Goal: Task Accomplishment & Management: Use online tool/utility

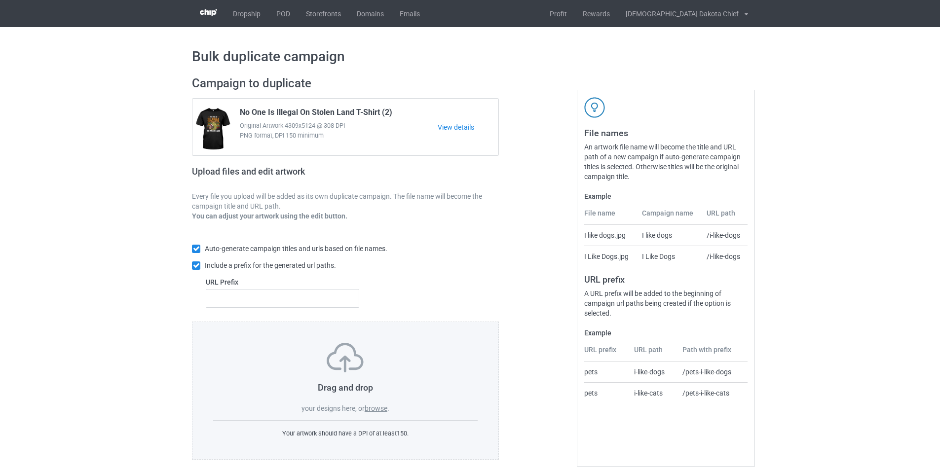
click at [375, 408] on label "browse" at bounding box center [376, 409] width 23 height 8
click at [0, 0] on input "browse" at bounding box center [0, 0] width 0 height 0
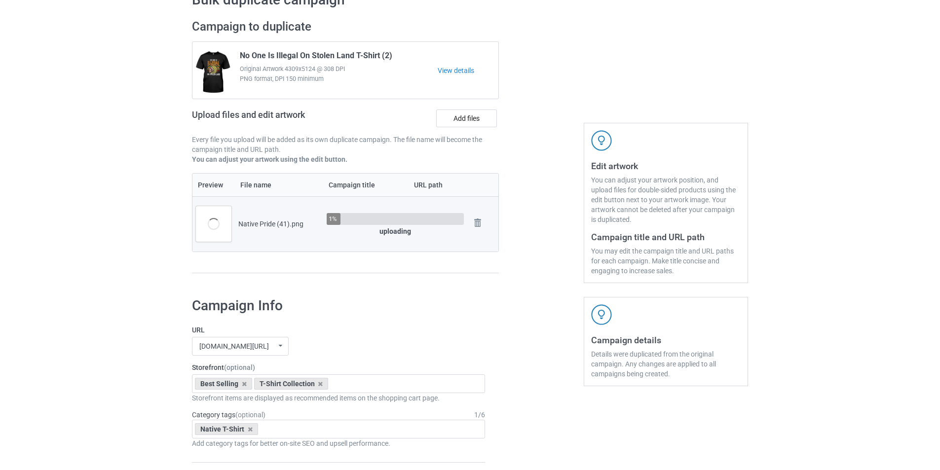
scroll to position [49, 0]
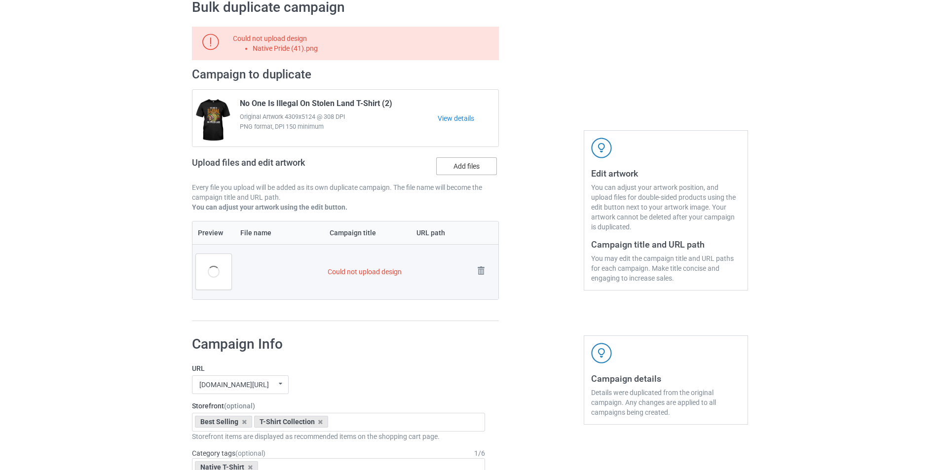
click at [464, 162] on label "Add files" at bounding box center [466, 166] width 61 height 18
click at [0, 0] on input "Add files" at bounding box center [0, 0] width 0 height 0
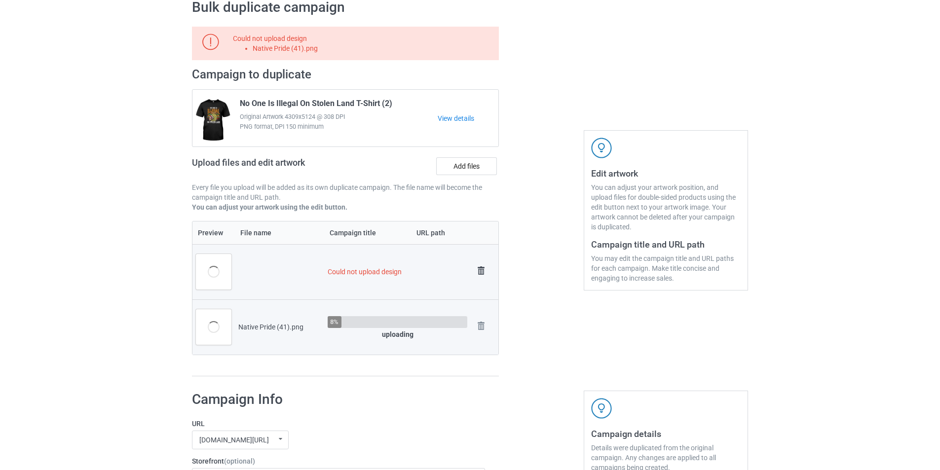
click at [480, 270] on img at bounding box center [481, 271] width 14 height 14
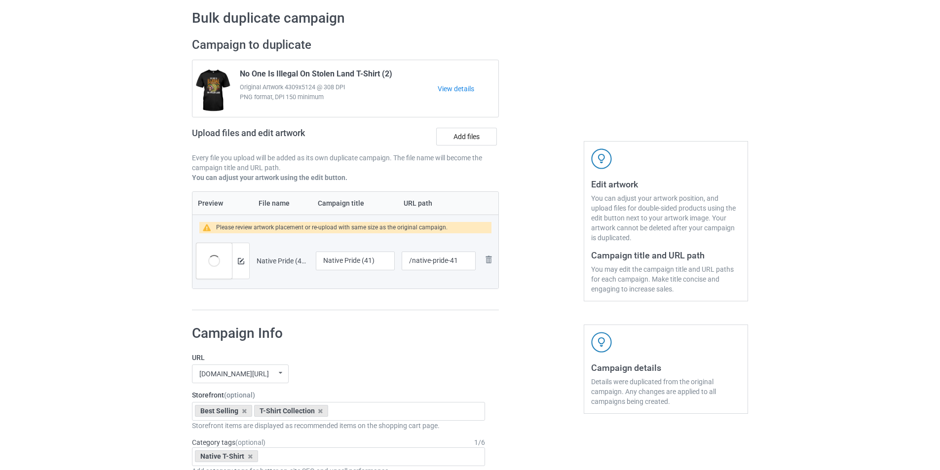
scroll to position [0, 0]
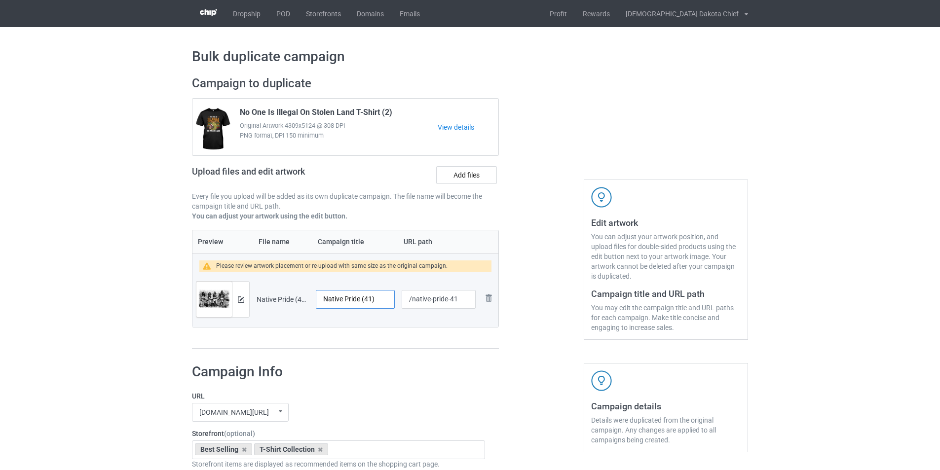
drag, startPoint x: 378, startPoint y: 301, endPoint x: 270, endPoint y: 280, distance: 110.2
click at [270, 280] on tr "Preview and edit artwork Native Pride (41).png Native Pride (41) /native-pride-…" at bounding box center [345, 299] width 306 height 55
paste input "Homeland Security Fighting Terrorism Since [DATE]"
type input "Homeland Security Fighting Terrorism Since [DATE]"
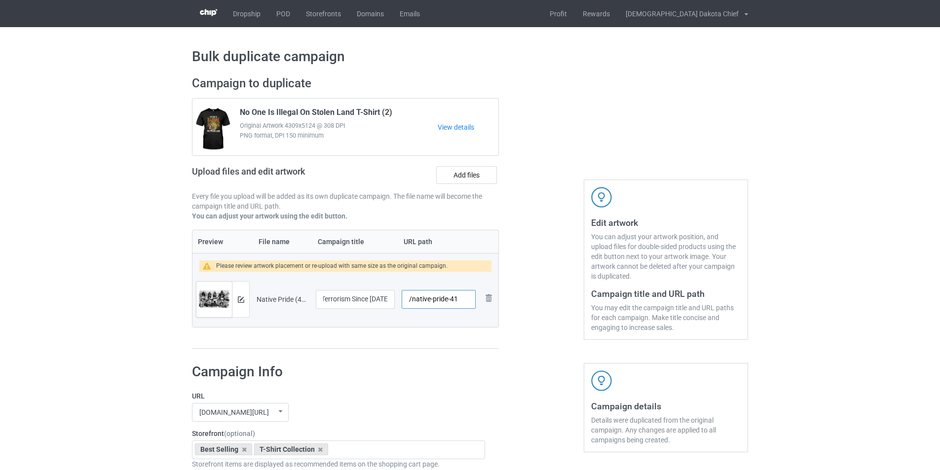
click at [466, 305] on input "/native-pride-41" at bounding box center [439, 299] width 74 height 19
drag, startPoint x: 461, startPoint y: 300, endPoint x: 413, endPoint y: 301, distance: 47.9
click at [413, 301] on input "/native-pride-41" at bounding box center [439, 299] width 74 height 19
drag, startPoint x: 442, startPoint y: 376, endPoint x: 487, endPoint y: 342, distance: 56.2
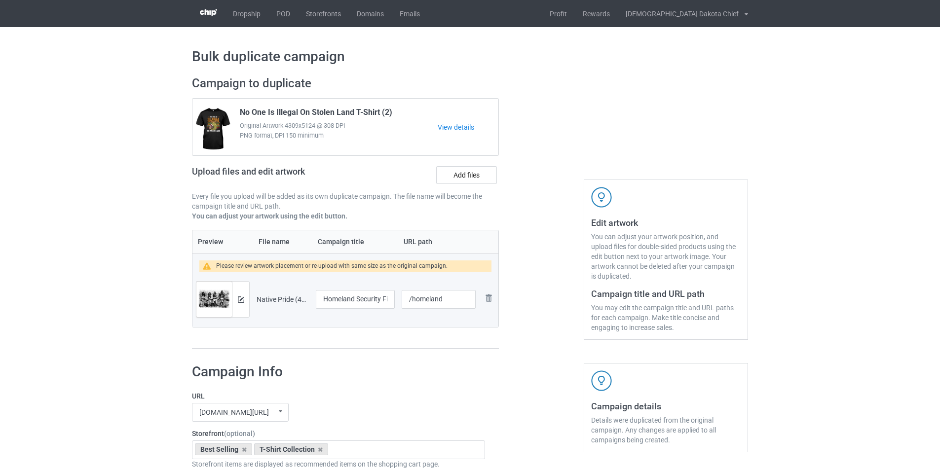
click at [444, 377] on h1 "Campaign Info" at bounding box center [338, 372] width 293 height 18
click at [443, 298] on input "/homeland" at bounding box center [439, 299] width 74 height 19
click at [443, 296] on input "/homeland 1492" at bounding box center [439, 299] width 74 height 19
type input "/homeland-1492"
click at [515, 277] on div at bounding box center [541, 212] width 71 height 287
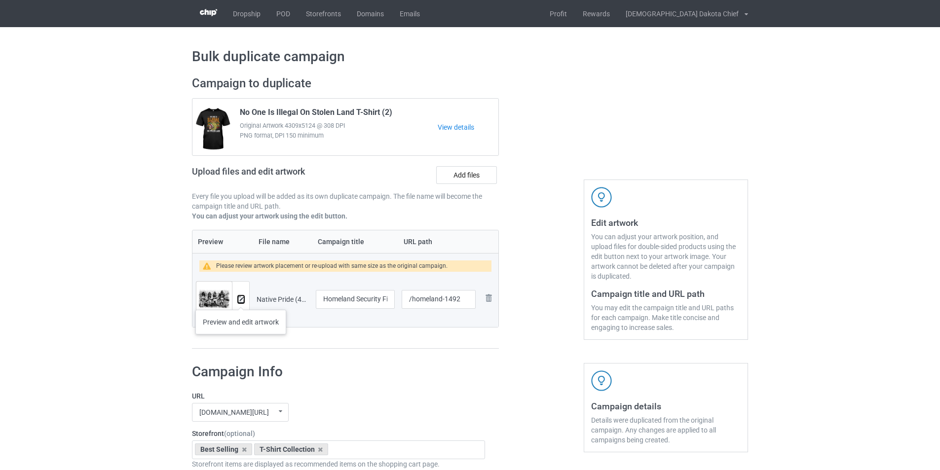
click at [241, 300] on img at bounding box center [241, 299] width 6 height 6
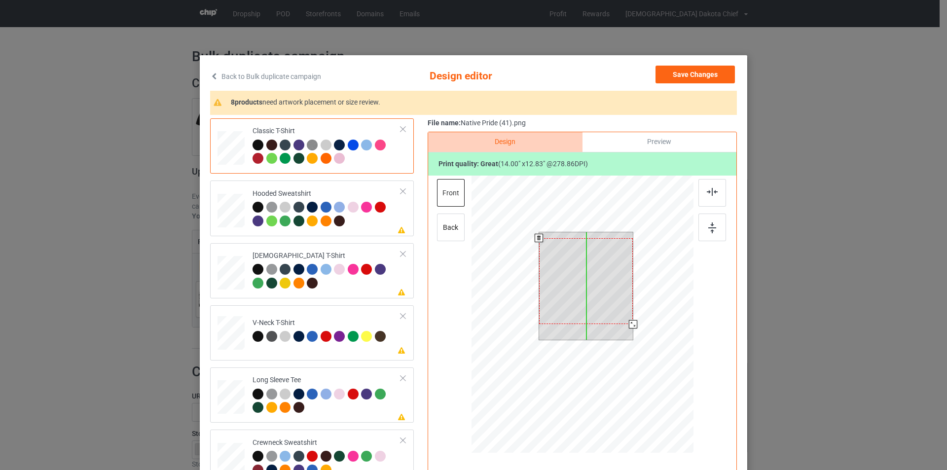
drag, startPoint x: 569, startPoint y: 273, endPoint x: 567, endPoint y: 279, distance: 6.4
click at [567, 279] on div at bounding box center [586, 281] width 94 height 86
drag, startPoint x: 629, startPoint y: 323, endPoint x: 625, endPoint y: 318, distance: 7.0
click at [625, 318] on div at bounding box center [628, 319] width 8 height 8
click at [601, 287] on div at bounding box center [586, 279] width 83 height 76
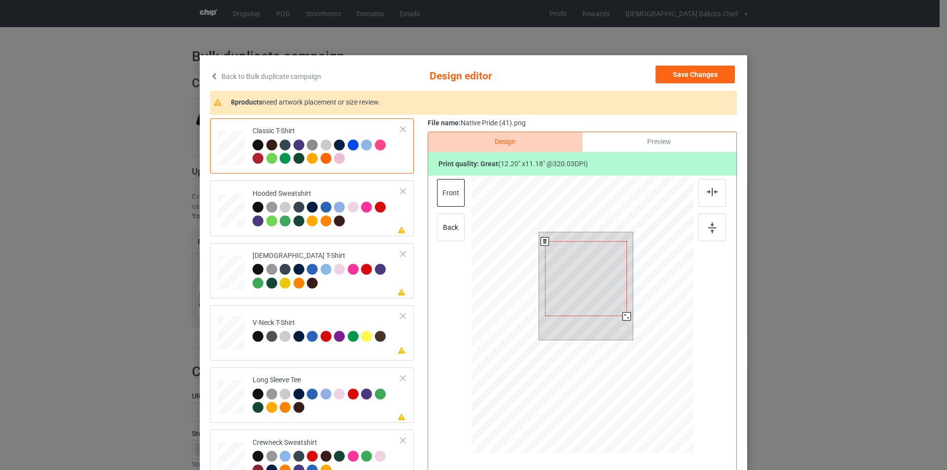
drag, startPoint x: 628, startPoint y: 317, endPoint x: 623, endPoint y: 316, distance: 5.5
click at [623, 316] on div at bounding box center [627, 316] width 8 height 8
click at [364, 223] on div at bounding box center [327, 215] width 148 height 27
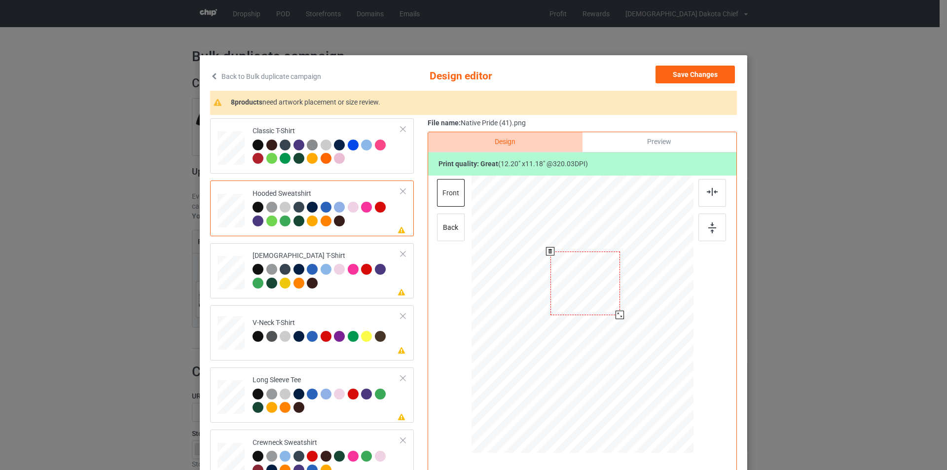
click at [592, 285] on div at bounding box center [586, 284] width 70 height 64
click at [363, 256] on div "[DEMOGRAPHIC_DATA] T-Shirt" at bounding box center [327, 269] width 148 height 37
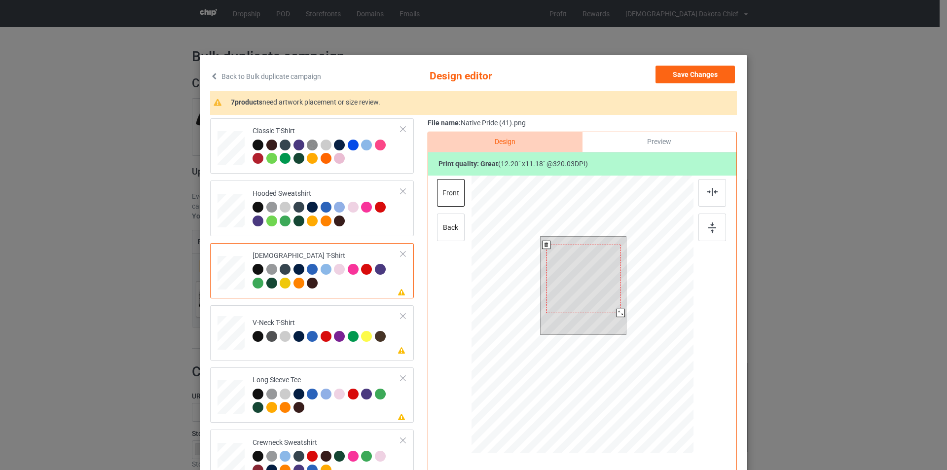
click at [600, 280] on div at bounding box center [583, 279] width 74 height 68
click at [601, 280] on div at bounding box center [583, 279] width 74 height 68
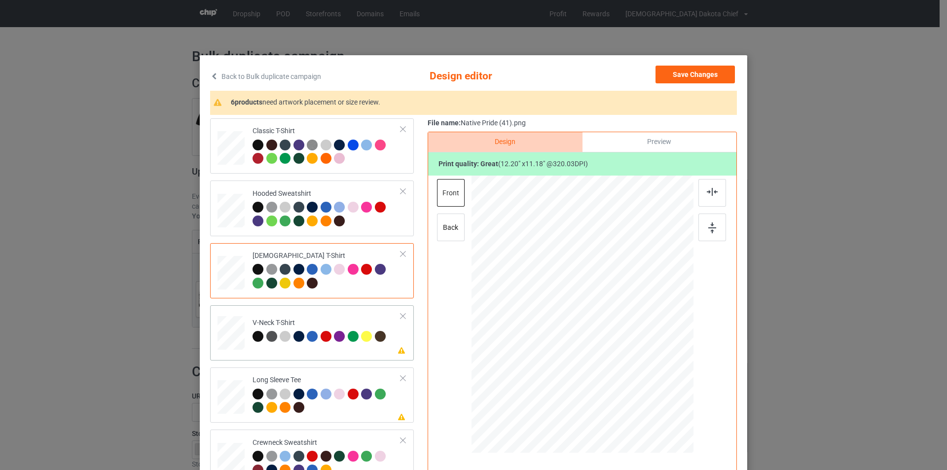
click at [343, 319] on div "V-Neck T-Shirt" at bounding box center [321, 329] width 136 height 23
click at [591, 285] on div at bounding box center [585, 289] width 87 height 80
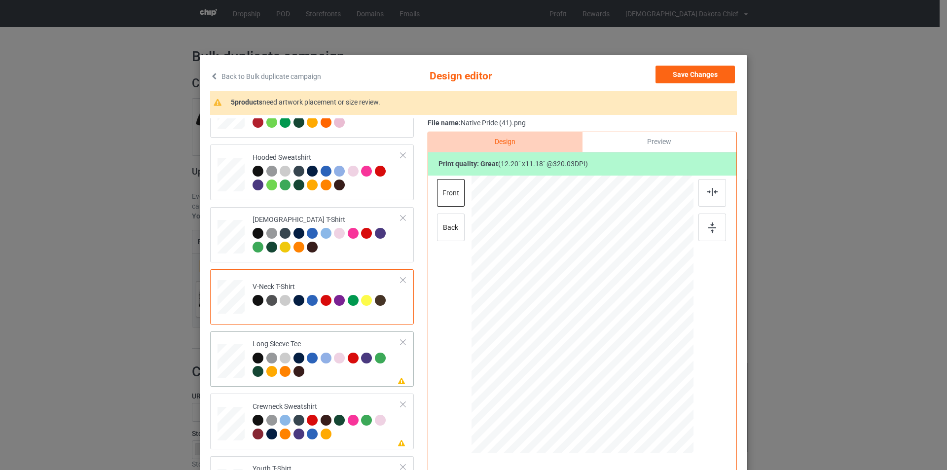
scroll to position [99, 0]
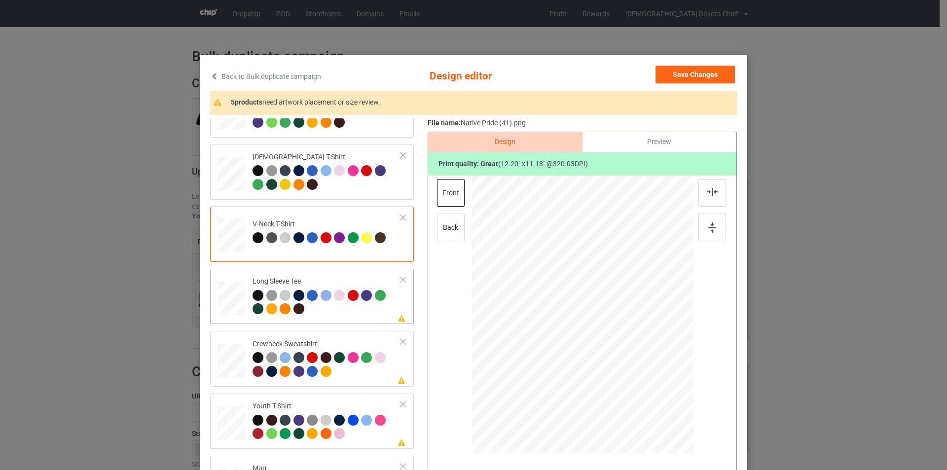
click at [345, 310] on div at bounding box center [327, 303] width 148 height 27
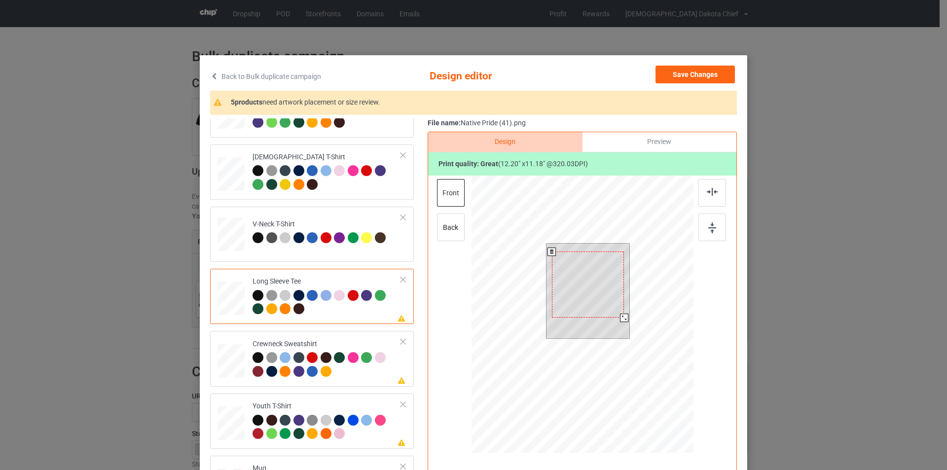
click at [584, 290] on div at bounding box center [588, 285] width 72 height 66
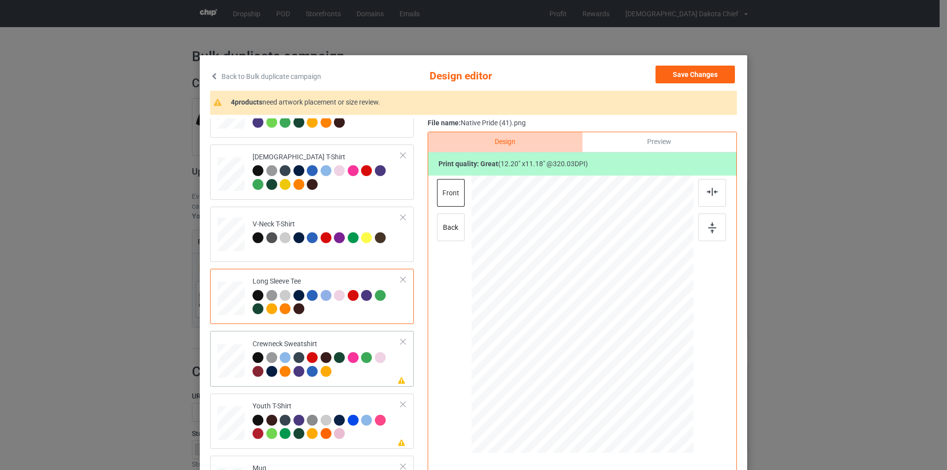
click at [363, 375] on div at bounding box center [327, 365] width 148 height 27
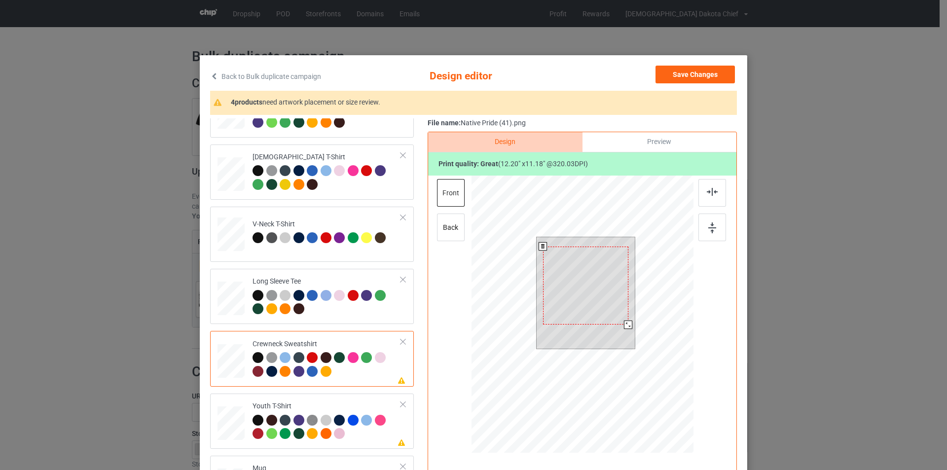
click at [591, 286] on div at bounding box center [585, 286] width 85 height 78
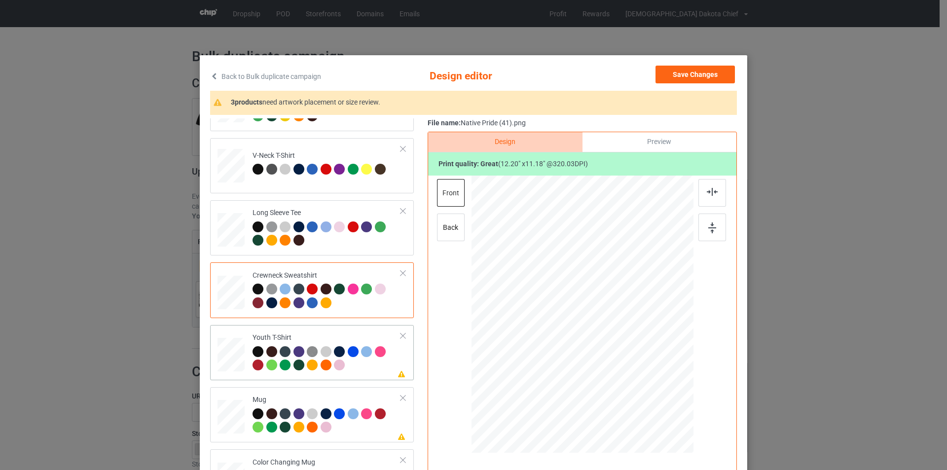
scroll to position [169, 0]
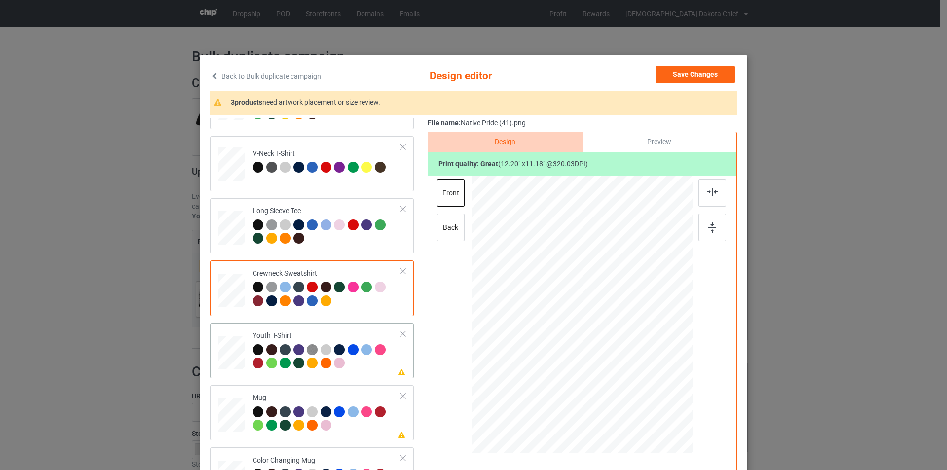
click at [366, 334] on div "Youth T-Shirt" at bounding box center [327, 349] width 148 height 37
click at [576, 293] on div at bounding box center [579, 298] width 81 height 74
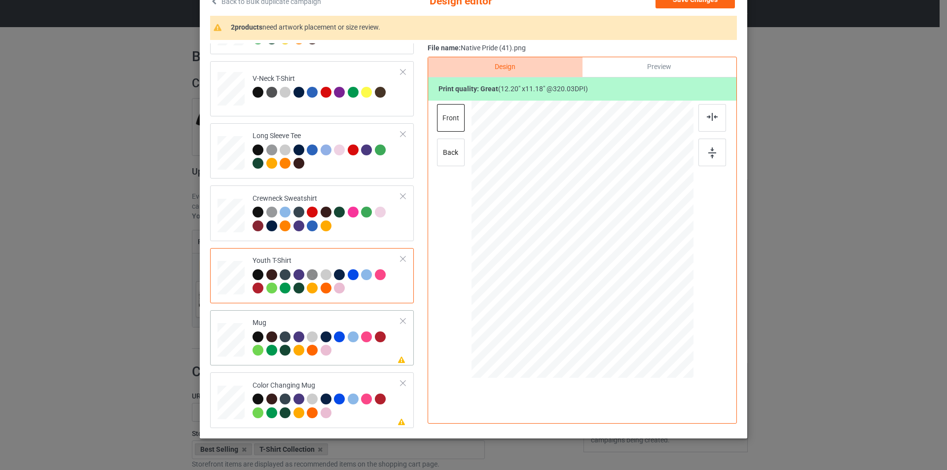
scroll to position [99, 0]
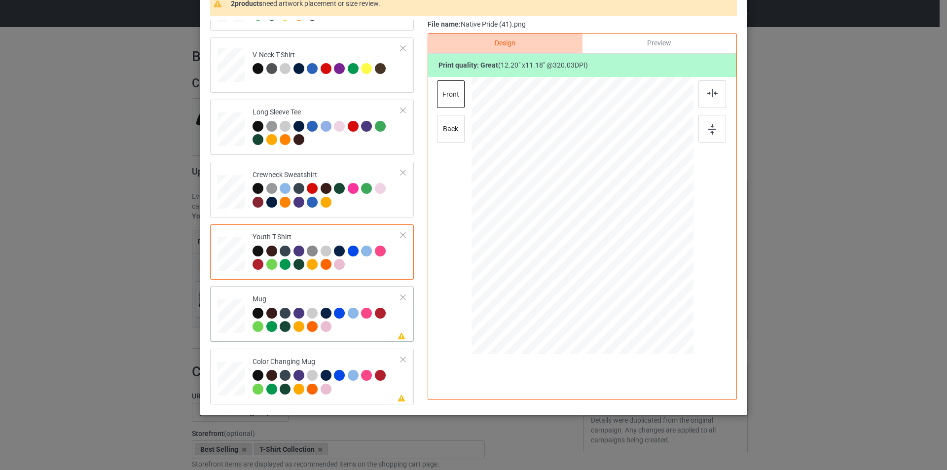
click at [356, 334] on div at bounding box center [327, 321] width 148 height 27
drag, startPoint x: 645, startPoint y: 275, endPoint x: 611, endPoint y: 249, distance: 43.6
click at [612, 249] on div at bounding box center [616, 247] width 8 height 8
drag, startPoint x: 622, startPoint y: 210, endPoint x: 642, endPoint y: 211, distance: 19.8
click at [642, 211] on div at bounding box center [643, 214] width 69 height 63
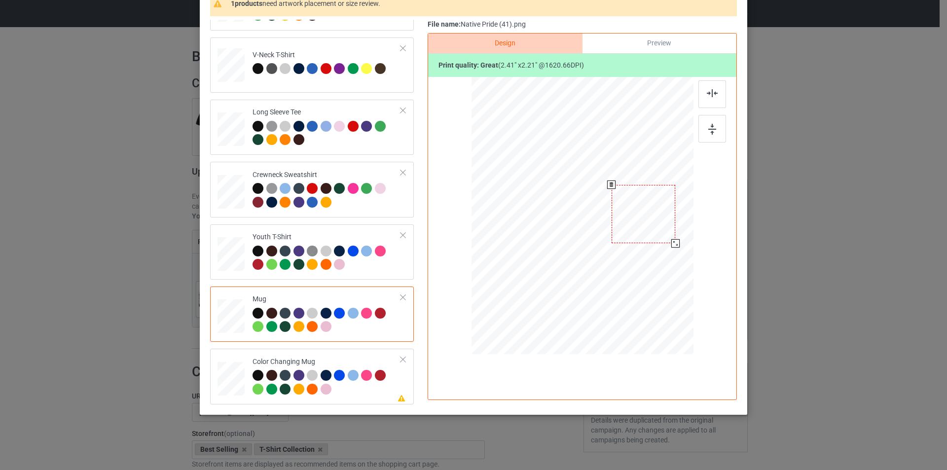
click at [673, 243] on div at bounding box center [675, 243] width 8 height 8
click at [671, 243] on div at bounding box center [675, 243] width 8 height 8
click at [360, 359] on div "Color Changing Mug" at bounding box center [327, 375] width 148 height 37
click at [652, 216] on div at bounding box center [644, 214] width 64 height 58
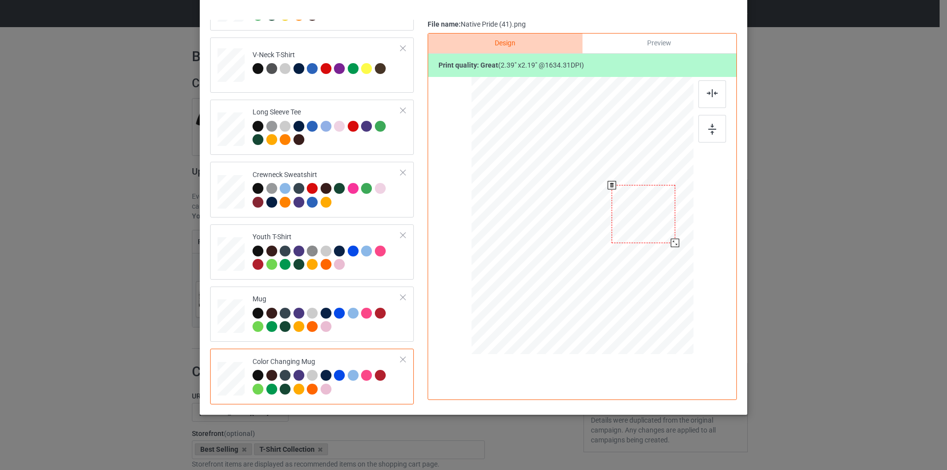
click at [652, 216] on div at bounding box center [644, 214] width 64 height 58
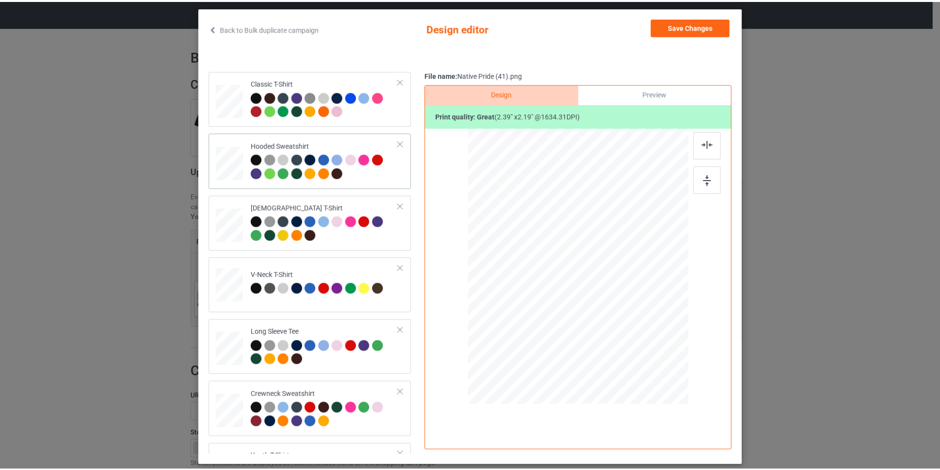
scroll to position [0, 0]
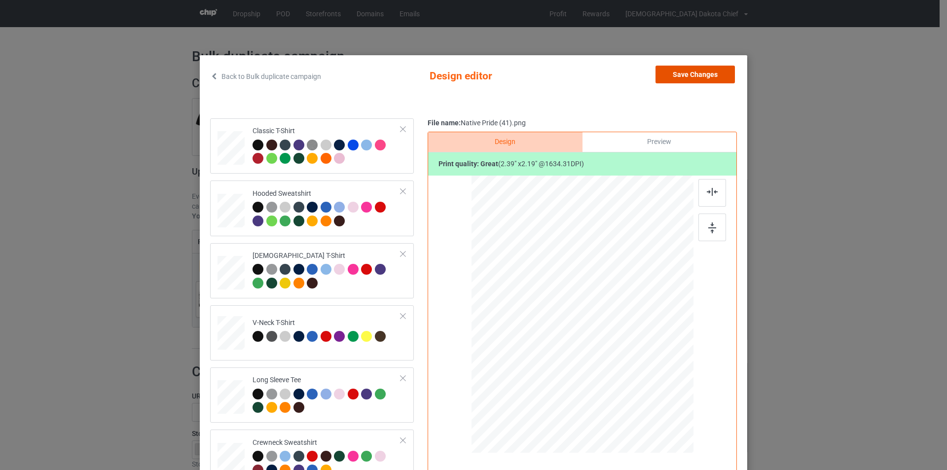
click at [668, 74] on button "Save Changes" at bounding box center [695, 75] width 79 height 18
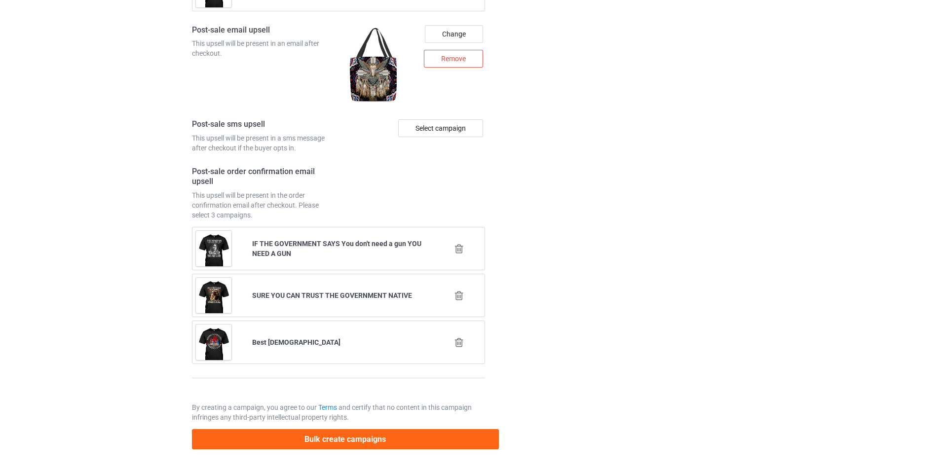
scroll to position [1323, 0]
click at [372, 441] on button "Bulk create campaigns" at bounding box center [345, 439] width 307 height 20
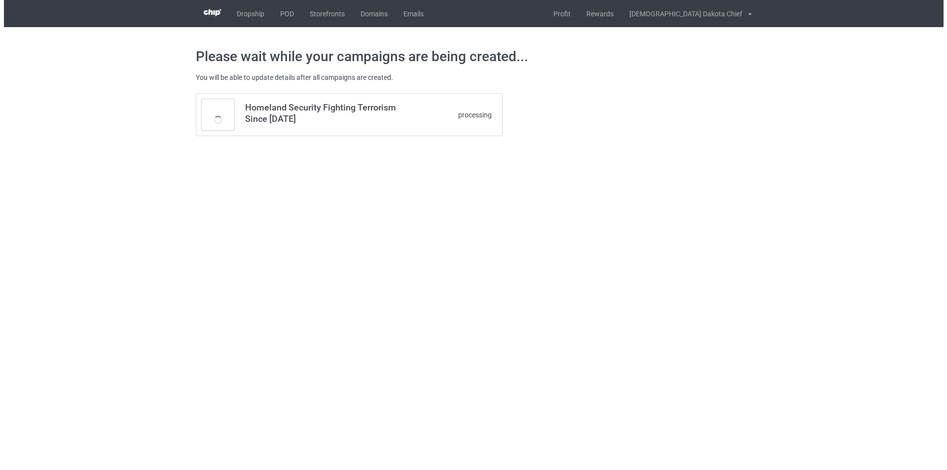
scroll to position [0, 0]
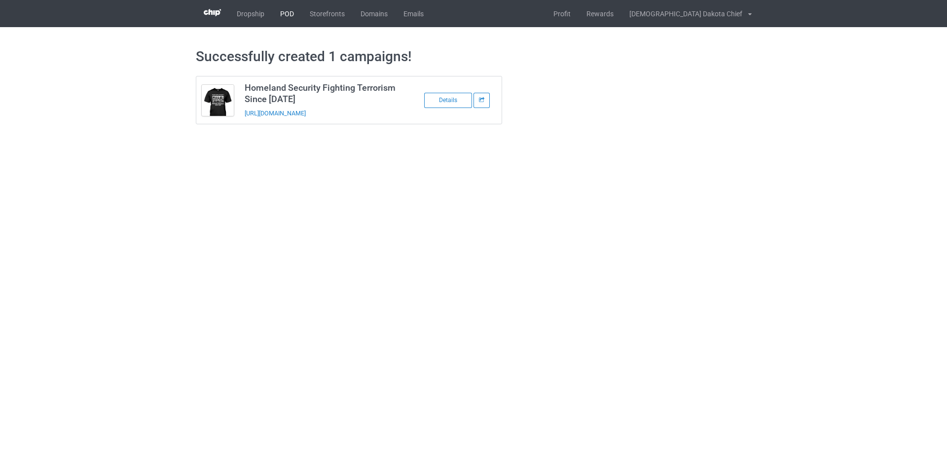
click at [289, 16] on link "POD" at bounding box center [287, 13] width 30 height 27
